Goal: Task Accomplishment & Management: Complete application form

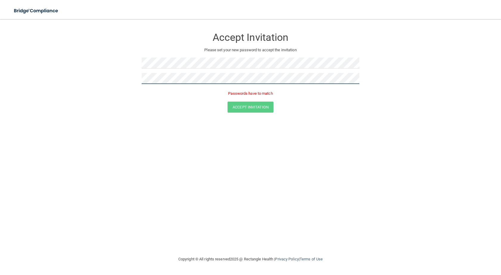
click at [45, 45] on form "Accept Invitation Please set your new password to accept the invitation Passwor…" at bounding box center [250, 72] width 477 height 95
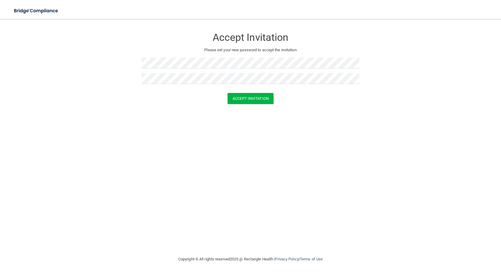
click at [257, 91] on div at bounding box center [251, 91] width 218 height 4
click at [255, 93] on button "Accept Invitation" at bounding box center [251, 98] width 46 height 11
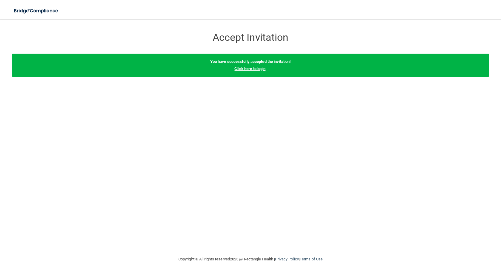
click at [258, 69] on link "Click here to login" at bounding box center [250, 69] width 31 height 4
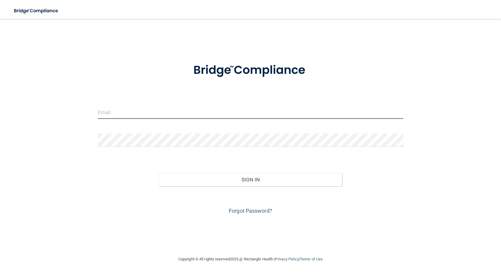
click at [118, 117] on input "email" at bounding box center [251, 112] width 306 height 13
type input "[EMAIL_ADDRESS][DOMAIN_NAME]"
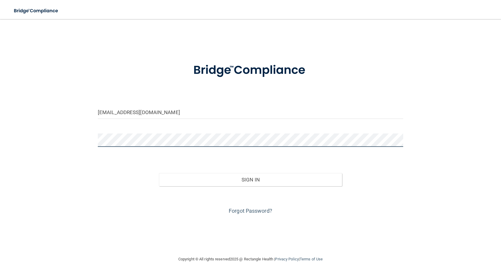
click at [159, 173] on button "Sign In" at bounding box center [250, 179] width 183 height 13
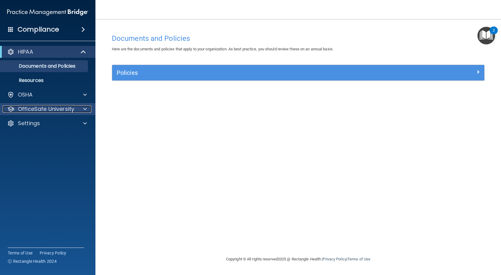
click at [43, 112] on p "OfficeSafe University" at bounding box center [46, 109] width 56 height 7
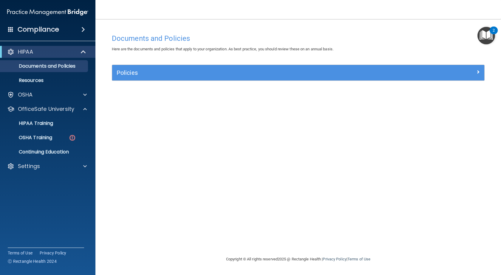
click at [26, 101] on div "HIPAA Documents and Policies Report an Incident Business Associates Emergency P…" at bounding box center [48, 111] width 96 height 134
click at [30, 97] on p "OSHA" at bounding box center [25, 94] width 15 height 7
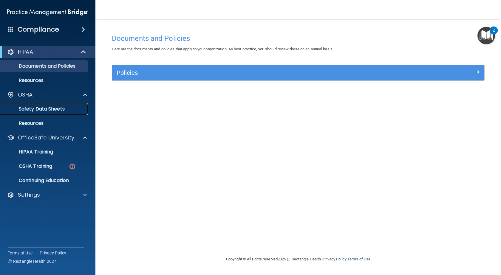
click at [38, 110] on p "Safety Data Sheets" at bounding box center [44, 109] width 81 height 6
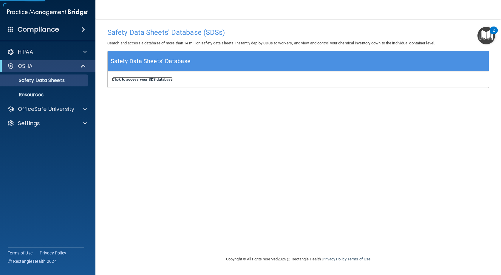
click at [137, 81] on b "Click to access your SDS database" at bounding box center [142, 79] width 61 height 4
click at [39, 97] on p "Resources" at bounding box center [44, 95] width 81 height 6
